Goal: Information Seeking & Learning: Learn about a topic

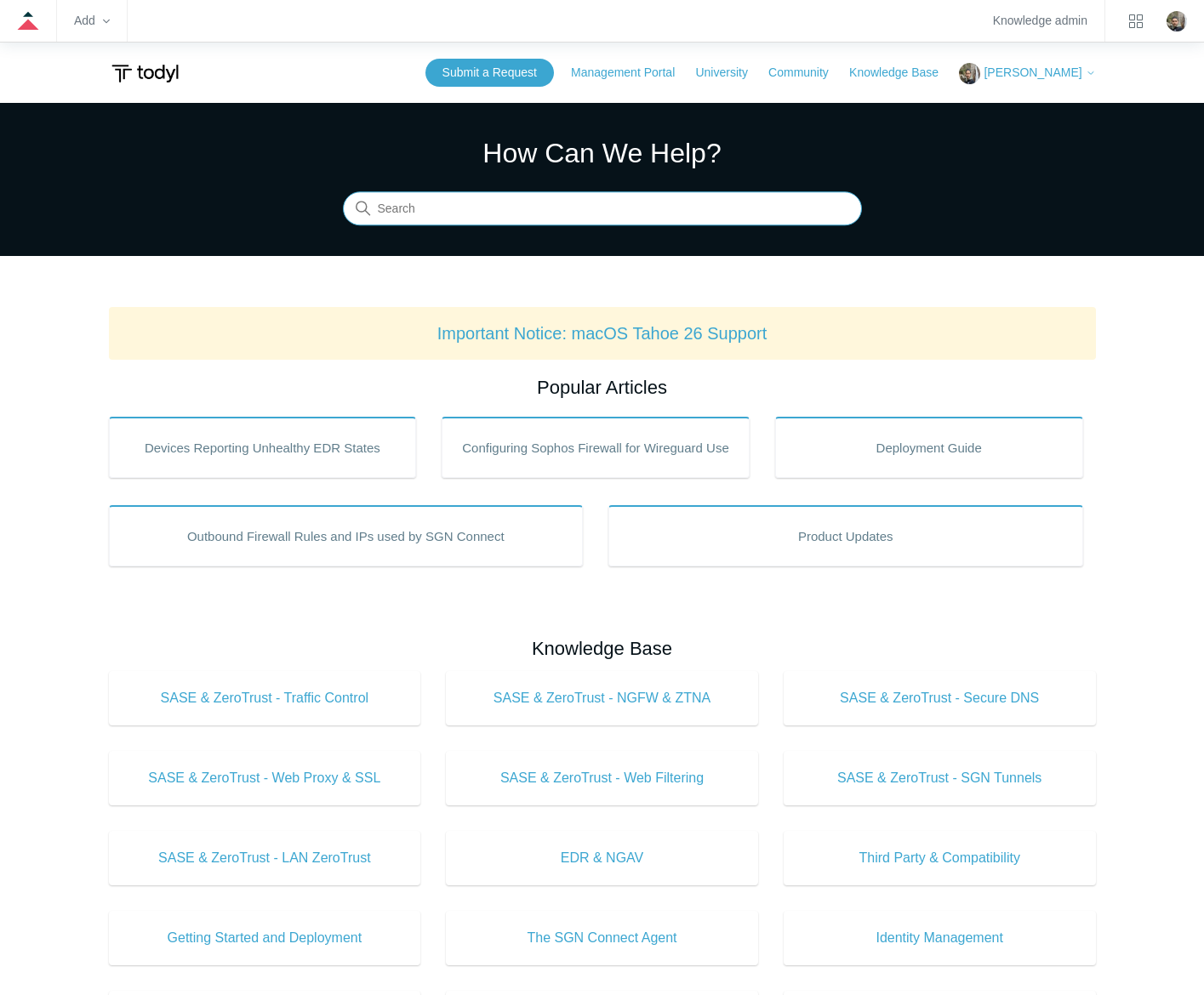
click at [538, 221] on input "Search" at bounding box center [603, 209] width 519 height 34
type input "ios26"
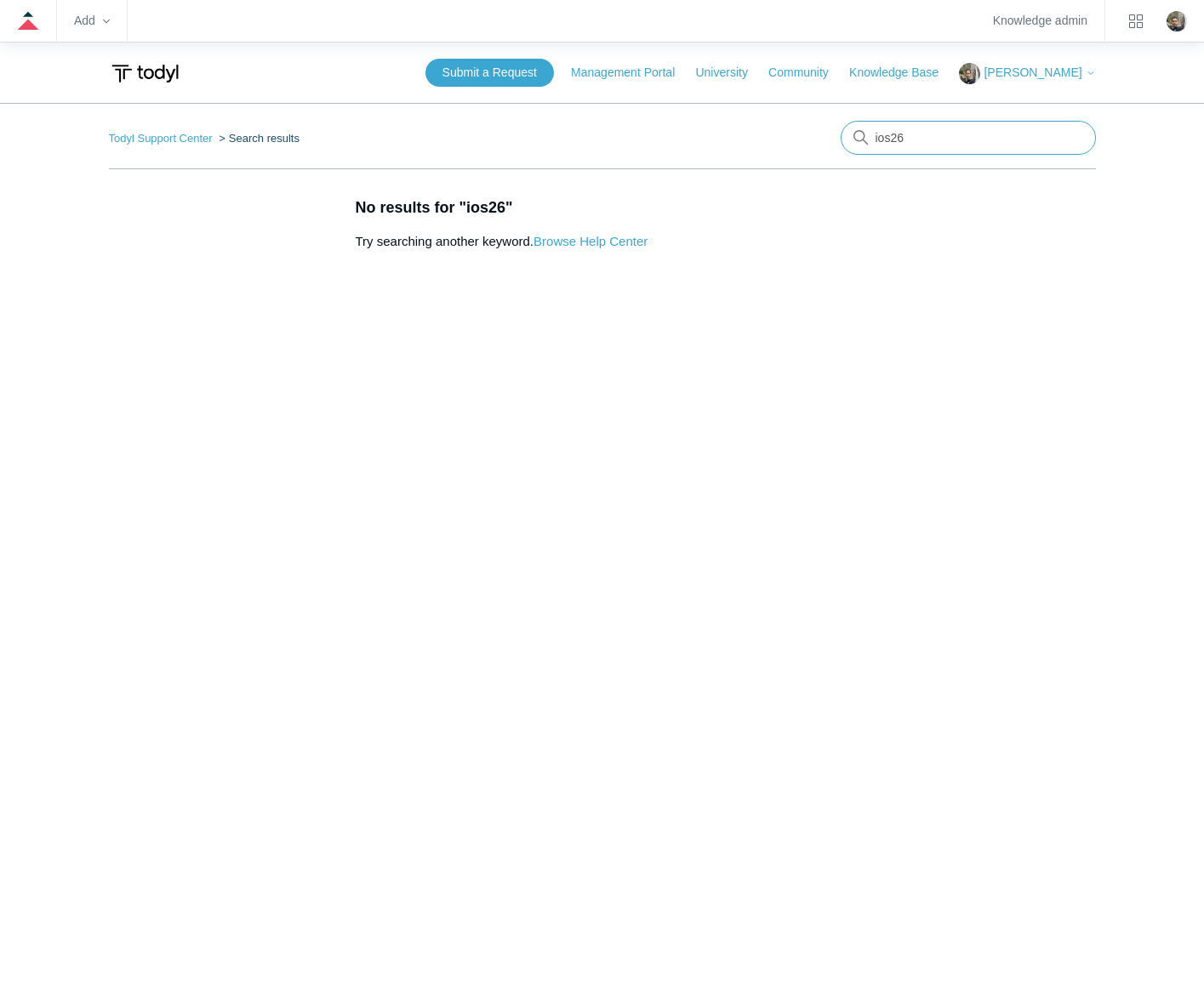
click at [967, 136] on input "ios26" at bounding box center [968, 138] width 255 height 34
type input "ios 26"
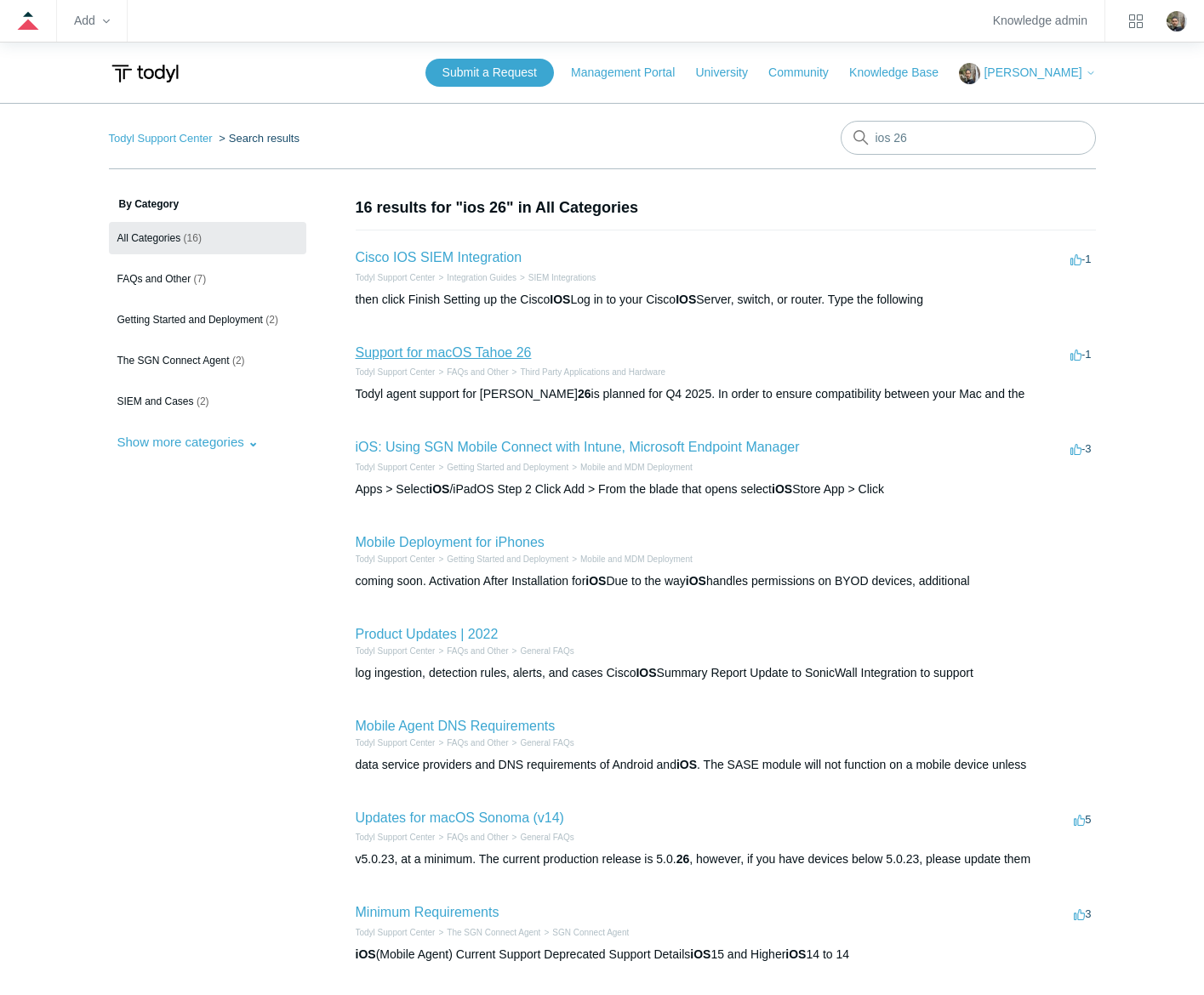
click at [485, 350] on link "Support for macOS Tahoe 26" at bounding box center [444, 352] width 176 height 14
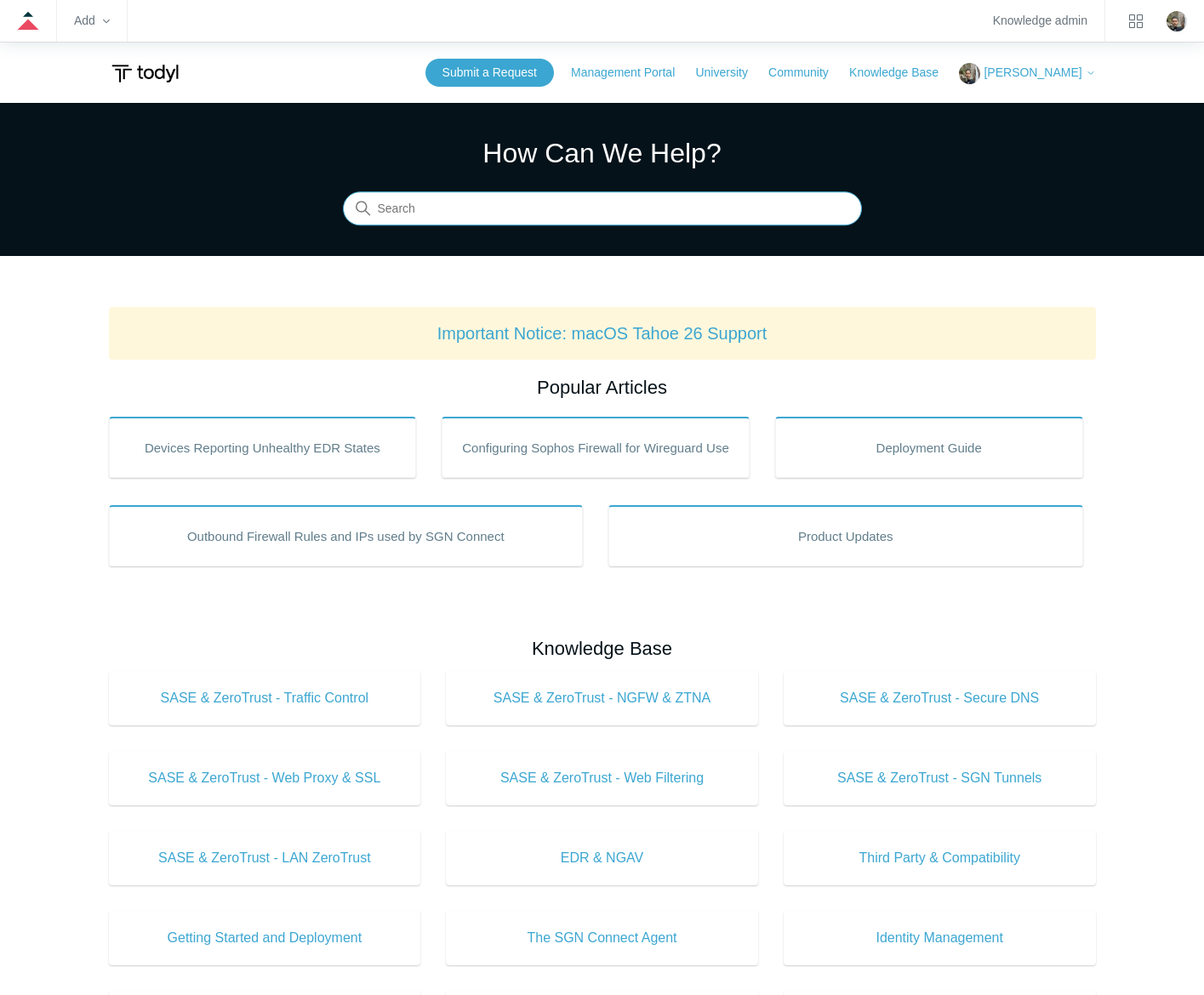
click at [662, 217] on input "Search" at bounding box center [603, 209] width 519 height 34
type input "smb"
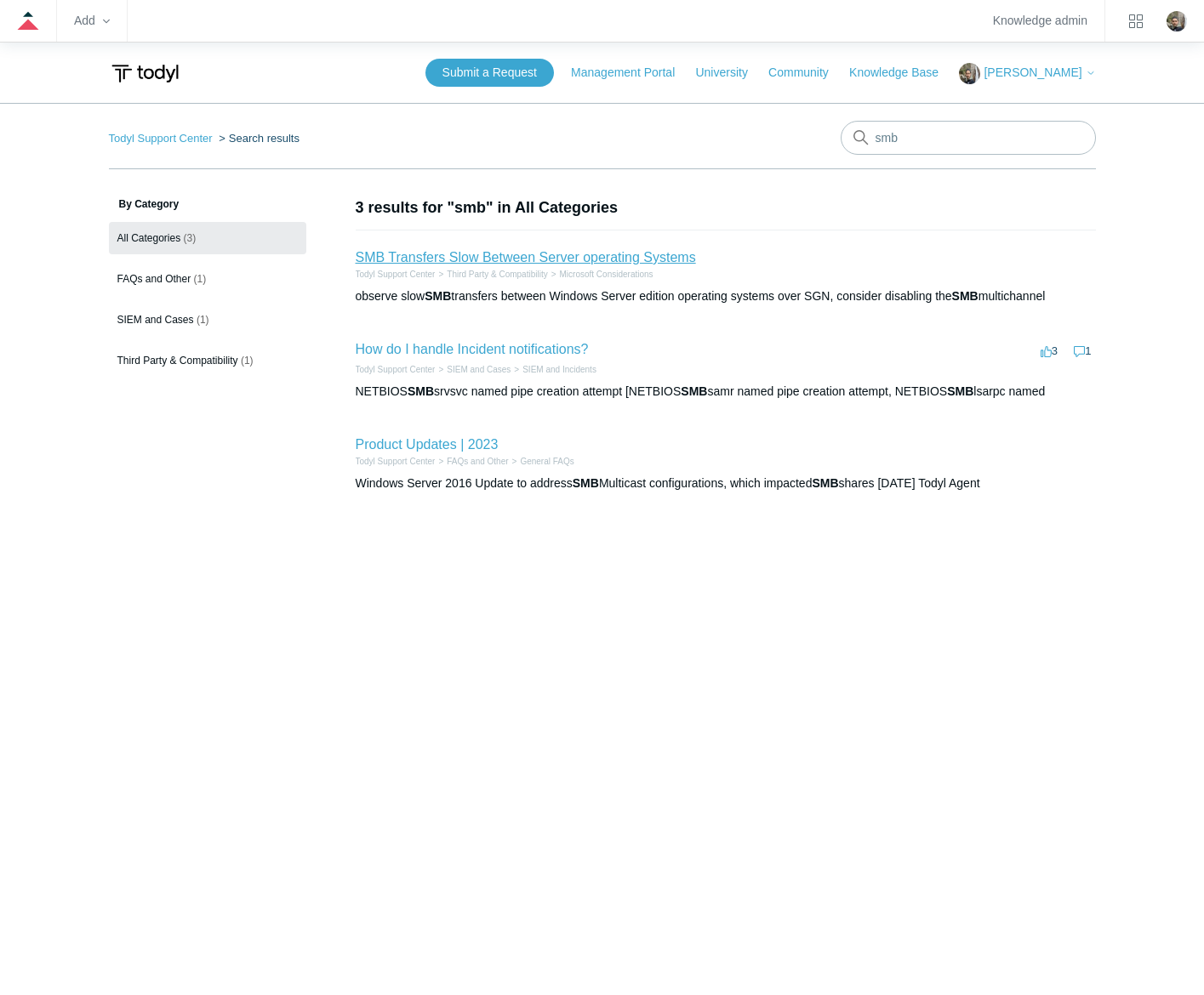
click at [584, 260] on link "SMB Transfers Slow Between Server operating Systems" at bounding box center [526, 257] width 341 height 14
click at [652, 250] on link "SMB Transfers Slow Between Server operating Systems" at bounding box center [526, 257] width 341 height 14
